Goal: Navigation & Orientation: Understand site structure

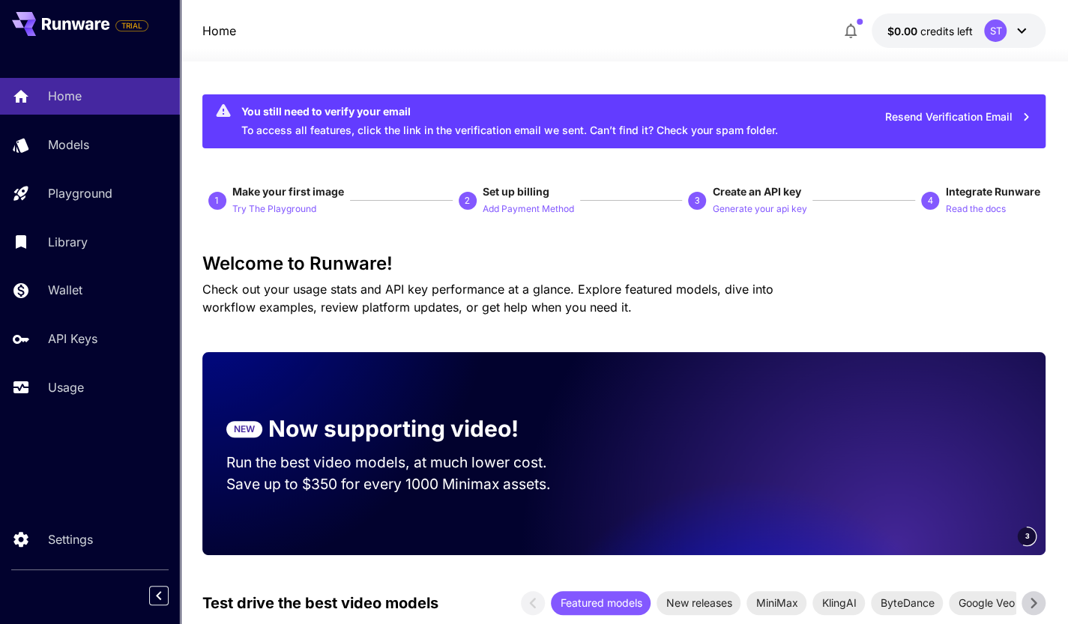
drag, startPoint x: 926, startPoint y: 536, endPoint x: 657, endPoint y: 561, distance: 271.0
drag, startPoint x: 818, startPoint y: 452, endPoint x: 491, endPoint y: 483, distance: 329.0
click at [498, 483] on div "NEW Now supporting video! Run the best video models, at much lower cost. Save u…" at bounding box center [624, 453] width 844 height 203
drag, startPoint x: 828, startPoint y: 502, endPoint x: 622, endPoint y: 489, distance: 206.6
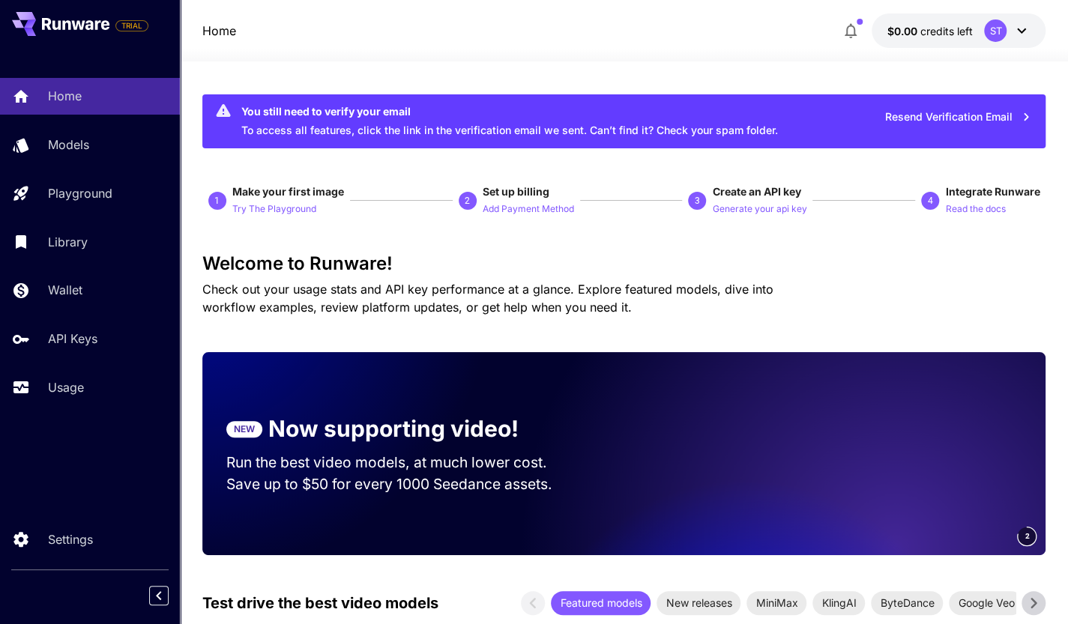
click at [624, 492] on div "2" at bounding box center [829, 453] width 435 height 203
drag, startPoint x: 888, startPoint y: 465, endPoint x: 465, endPoint y: 507, distance: 424.8
click at [554, 507] on div "NEW Now supporting video! Run the best video models, at much lower cost. Save u…" at bounding box center [624, 453] width 844 height 203
drag, startPoint x: 773, startPoint y: 484, endPoint x: 355, endPoint y: 567, distance: 426.4
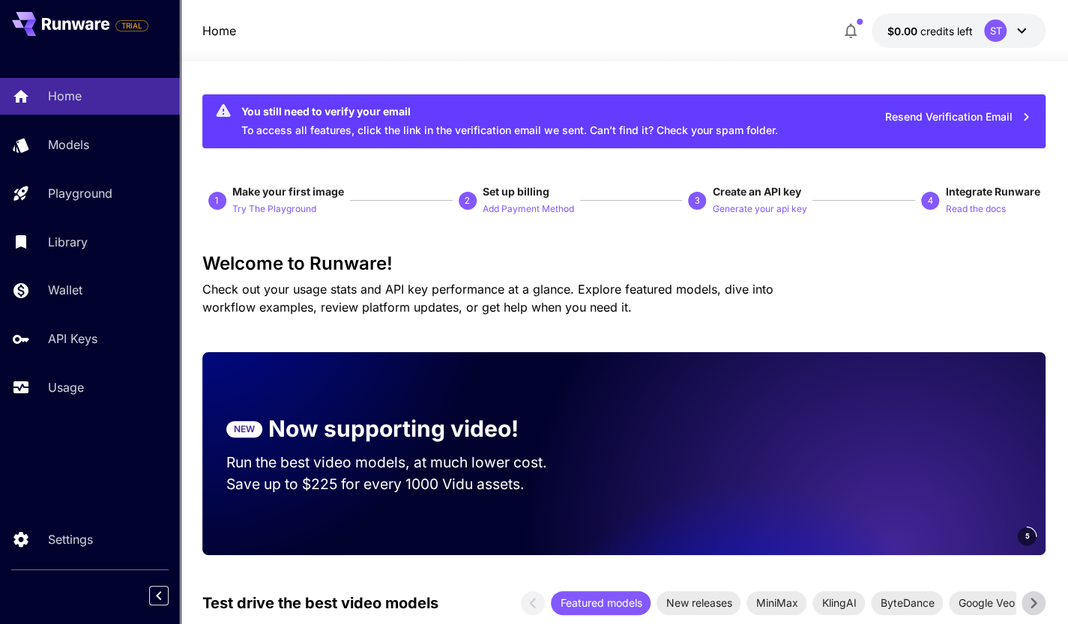
drag, startPoint x: 678, startPoint y: 487, endPoint x: 1079, endPoint y: 356, distance: 421.9
drag, startPoint x: 839, startPoint y: 422, endPoint x: 1079, endPoint y: 367, distance: 245.4
drag, startPoint x: 838, startPoint y: 432, endPoint x: 1063, endPoint y: 370, distance: 233.5
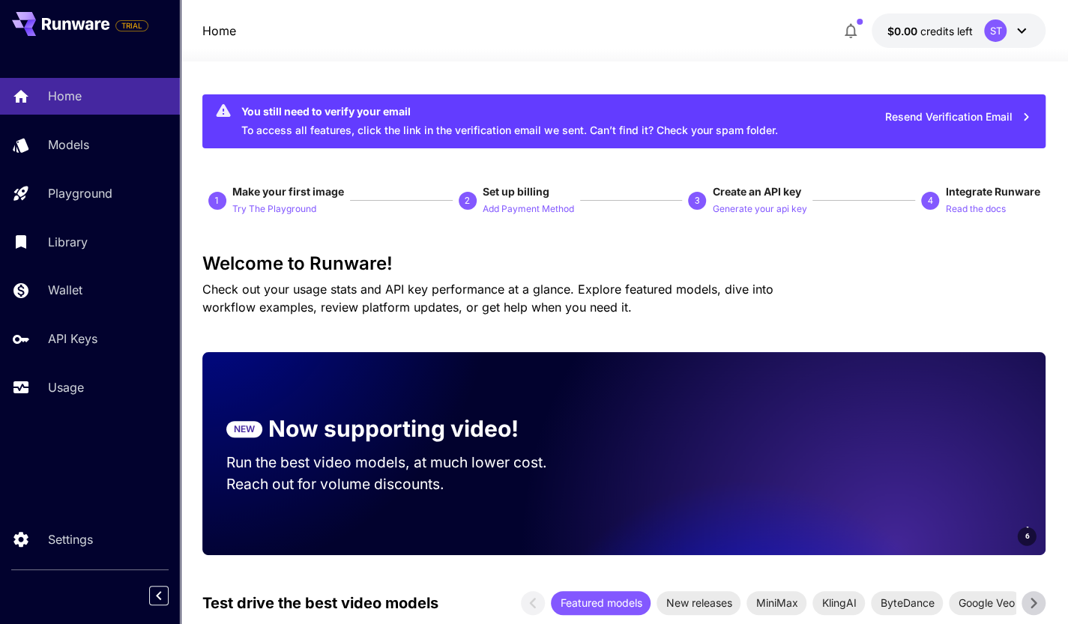
drag, startPoint x: 988, startPoint y: 410, endPoint x: 1047, endPoint y: 395, distance: 61.1
drag, startPoint x: 919, startPoint y: 405, endPoint x: 1079, endPoint y: 375, distance: 162.6
